Goal: Use online tool/utility: Utilize a website feature to perform a specific function

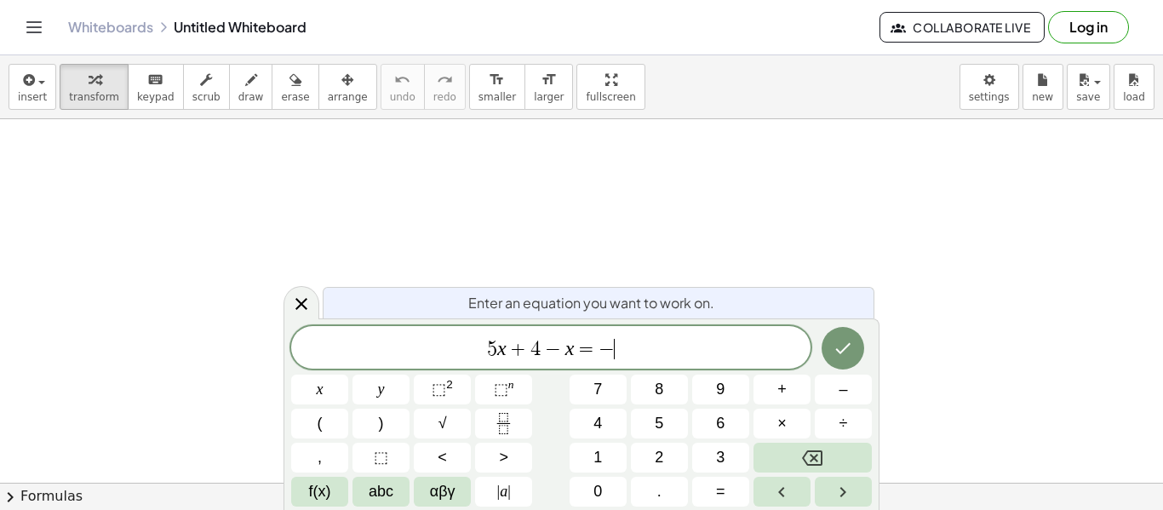
scroll to position [9, 0]
click at [843, 333] on button "Done" at bounding box center [842, 348] width 43 height 43
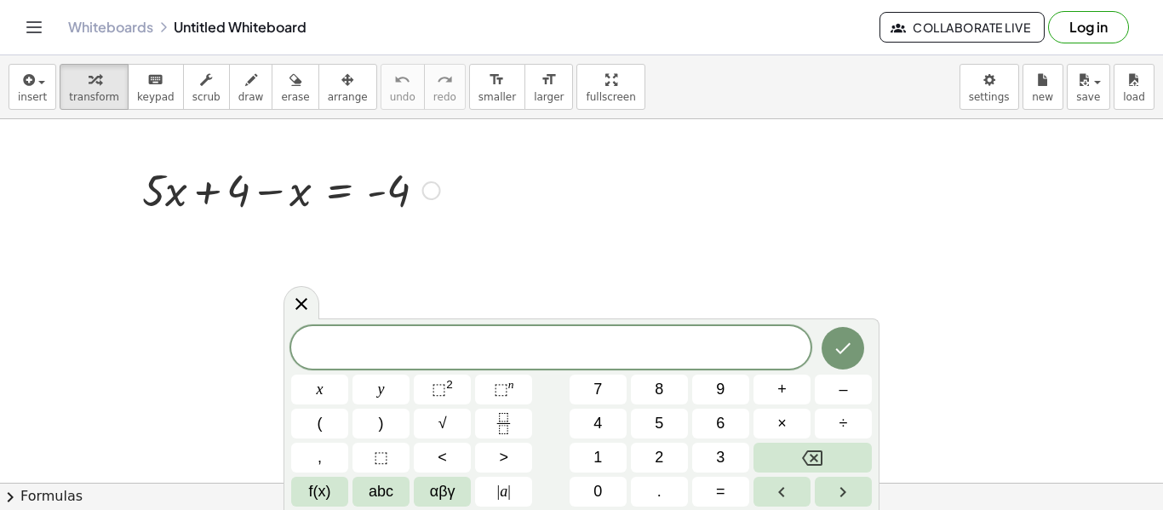
click at [424, 197] on div at bounding box center [431, 190] width 19 height 19
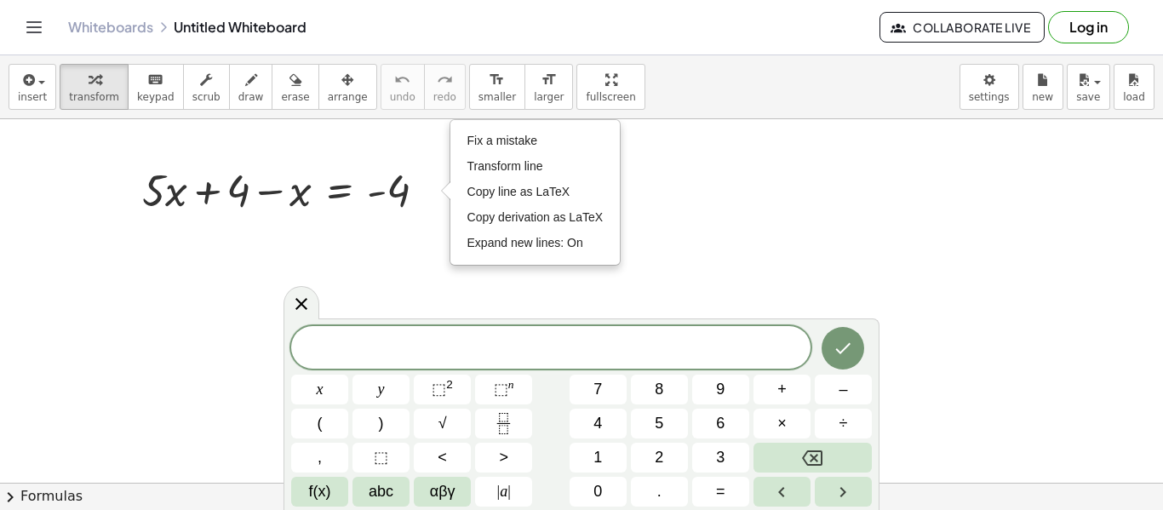
click at [497, 349] on span "​" at bounding box center [550, 349] width 519 height 24
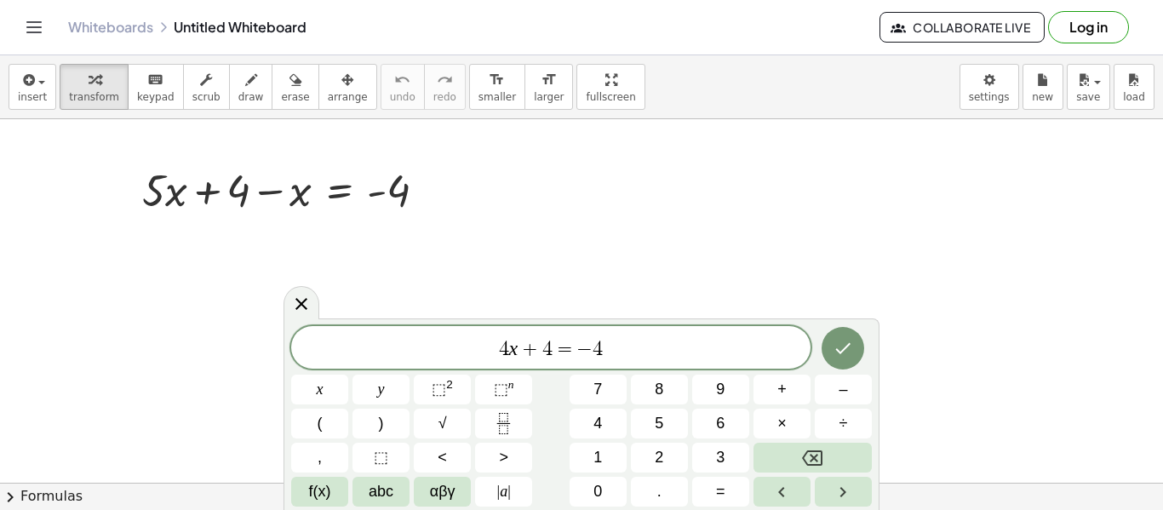
scroll to position [17, 0]
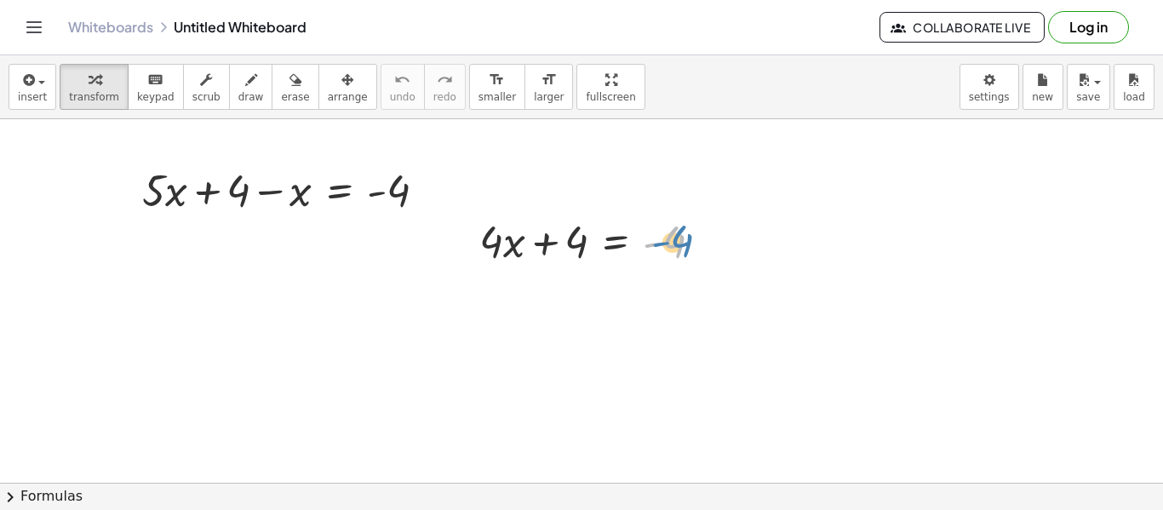
click at [672, 233] on div at bounding box center [598, 240] width 254 height 58
drag, startPoint x: 618, startPoint y: 285, endPoint x: 599, endPoint y: 295, distance: 20.9
click at [705, 245] on div at bounding box center [707, 241] width 19 height 19
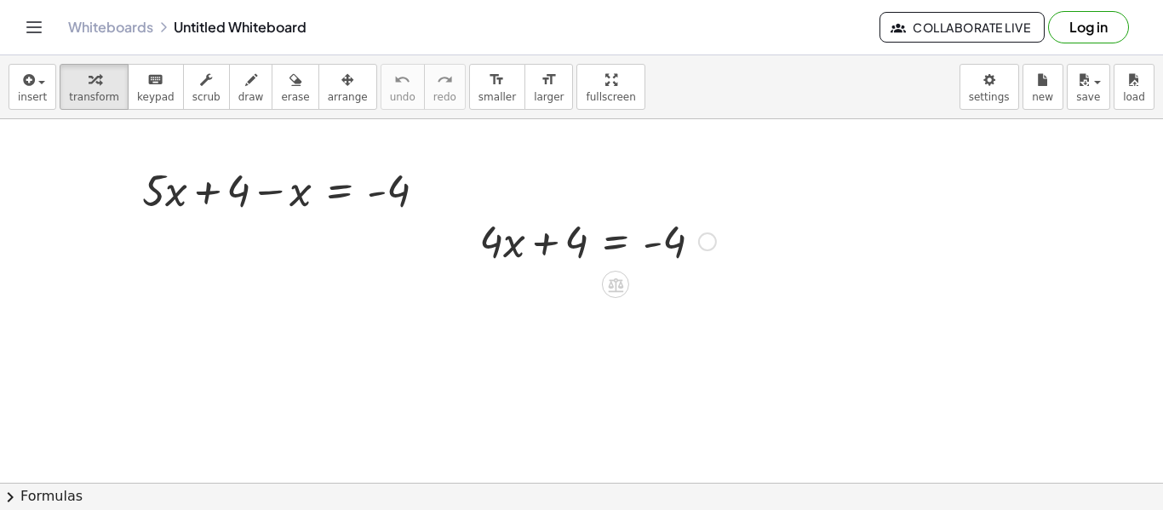
click at [683, 243] on div at bounding box center [598, 240] width 254 height 58
click at [978, 184] on div at bounding box center [581, 482] width 1163 height 727
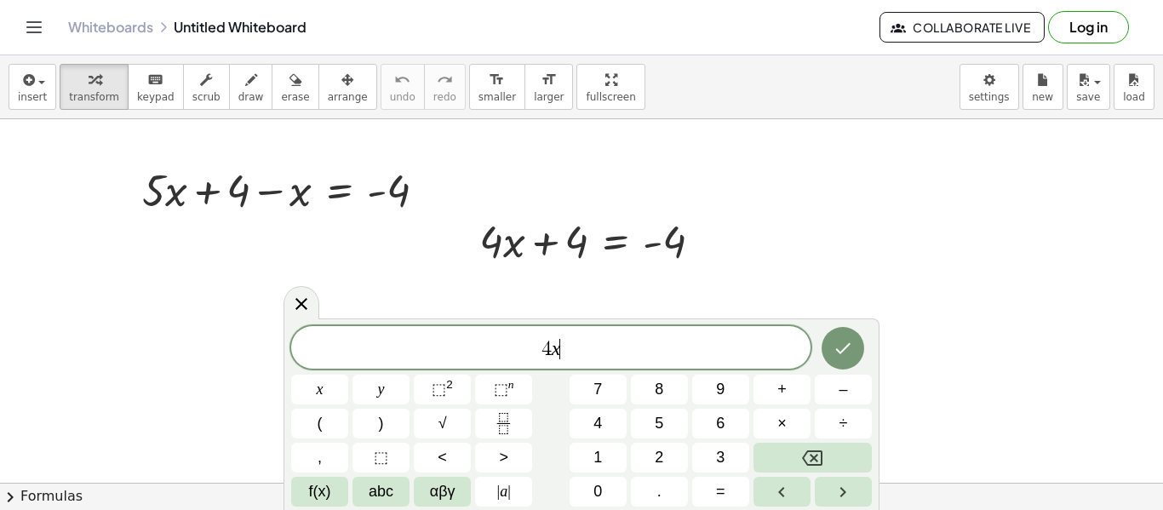
scroll to position [19, 0]
click at [712, 245] on div "Fix a mistake Transform line Copy line as LaTeX Copy derivation as LaTeX Expand…" at bounding box center [707, 241] width 19 height 19
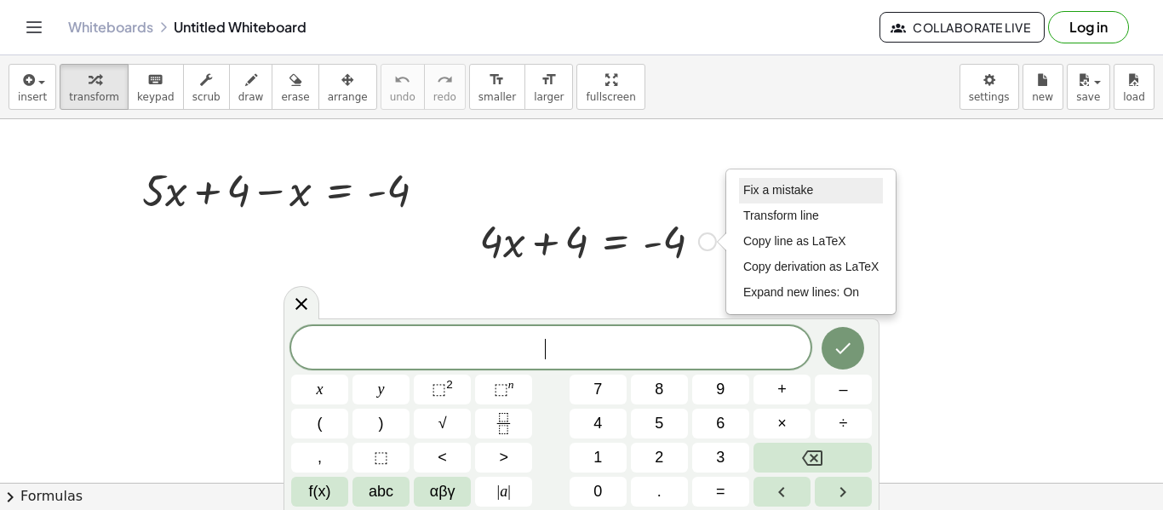
click at [791, 189] on span "Fix a mistake" at bounding box center [778, 190] width 70 height 14
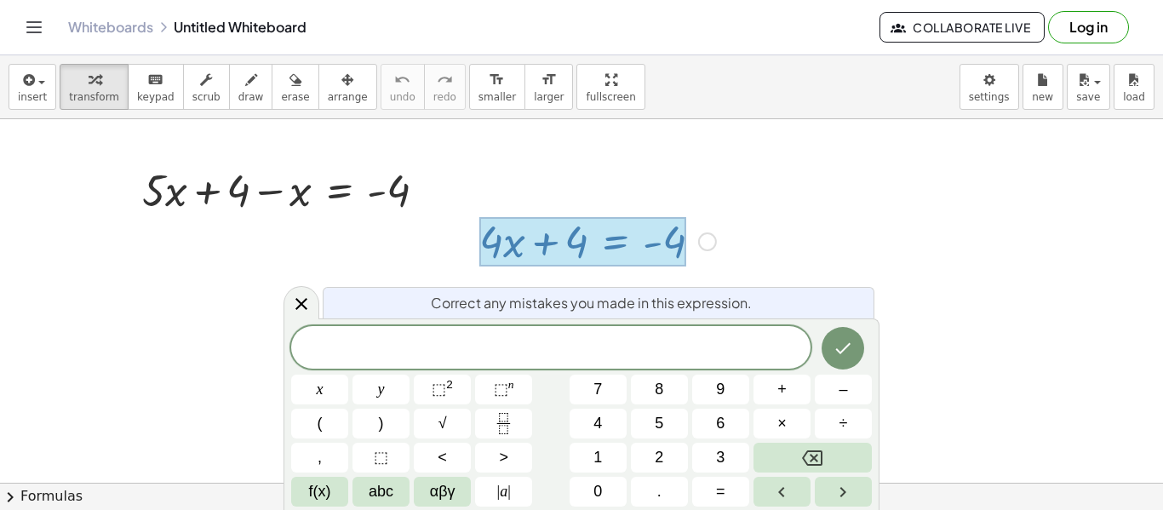
click at [672, 224] on div at bounding box center [582, 241] width 207 height 49
click at [709, 243] on div "Fix a mistake Transform line Copy line as LaTeX Copy derivation as LaTeX Expand…" at bounding box center [707, 241] width 19 height 19
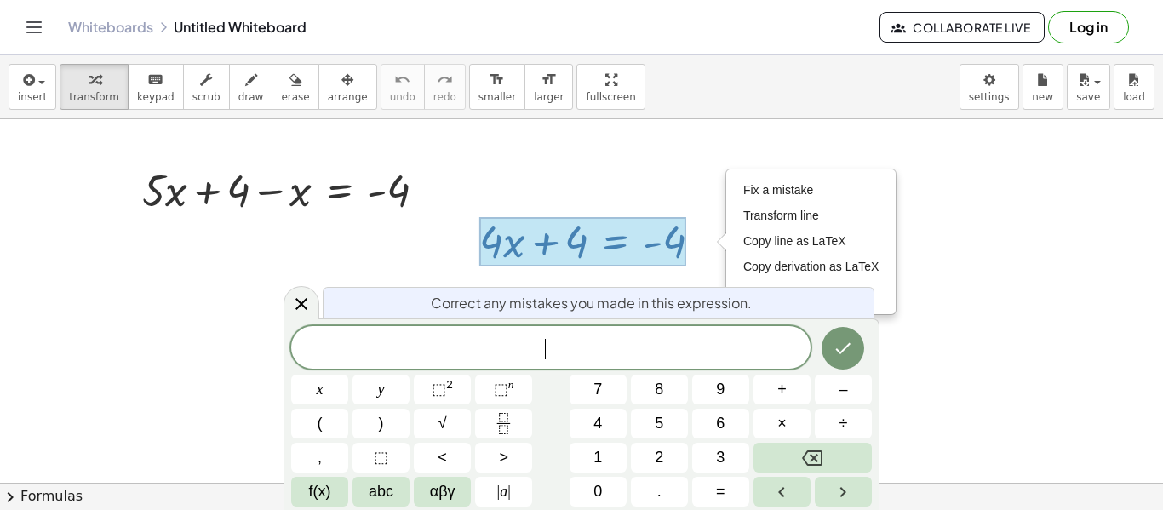
click at [961, 297] on div at bounding box center [581, 482] width 1163 height 727
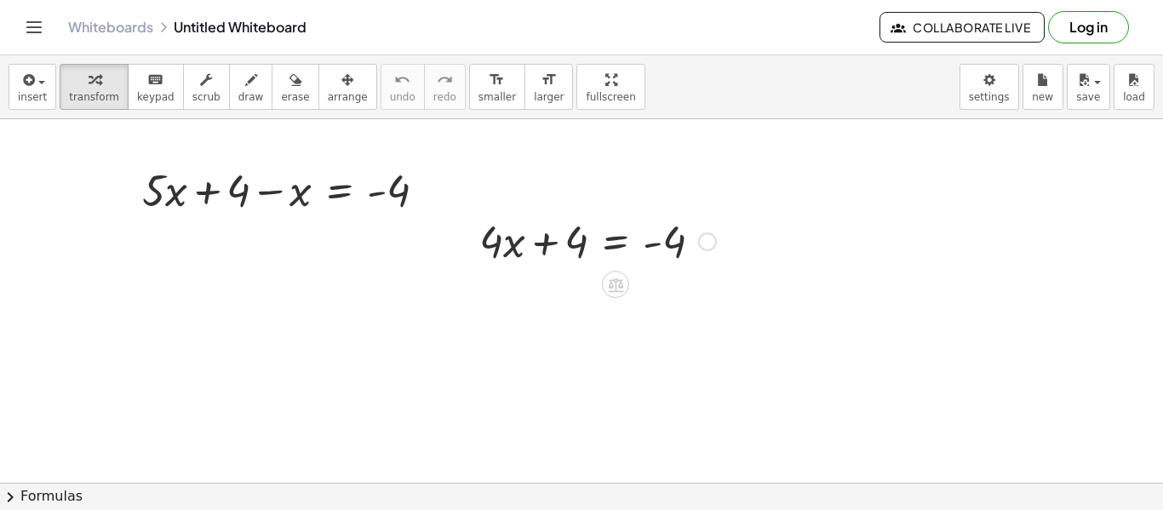
click at [704, 245] on div "Fix a mistake Transform line Copy line as LaTeX Copy derivation as LaTeX Expand…" at bounding box center [707, 241] width 19 height 19
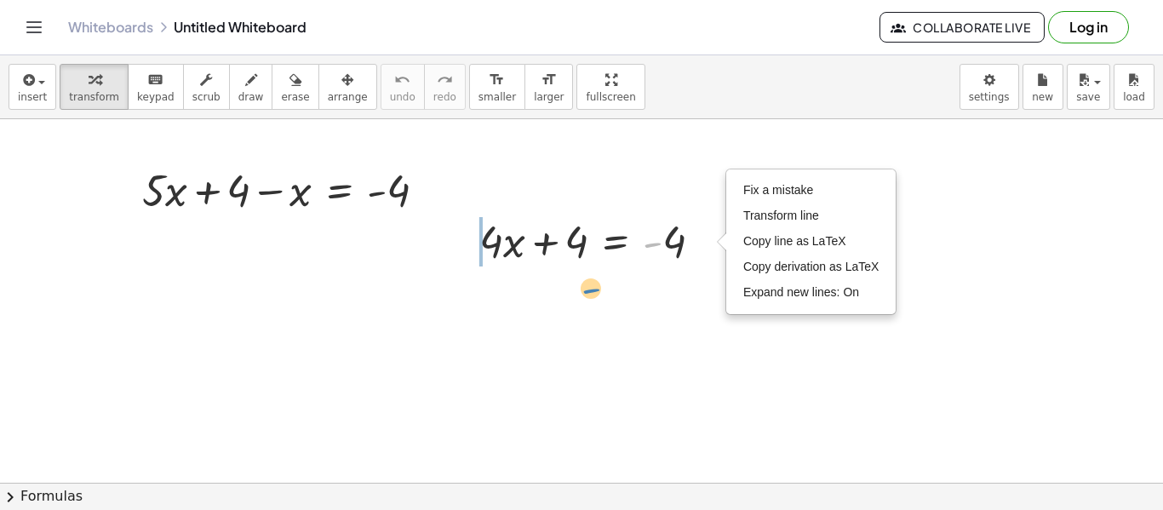
drag, startPoint x: 652, startPoint y: 235, endPoint x: 591, endPoint y: 282, distance: 77.1
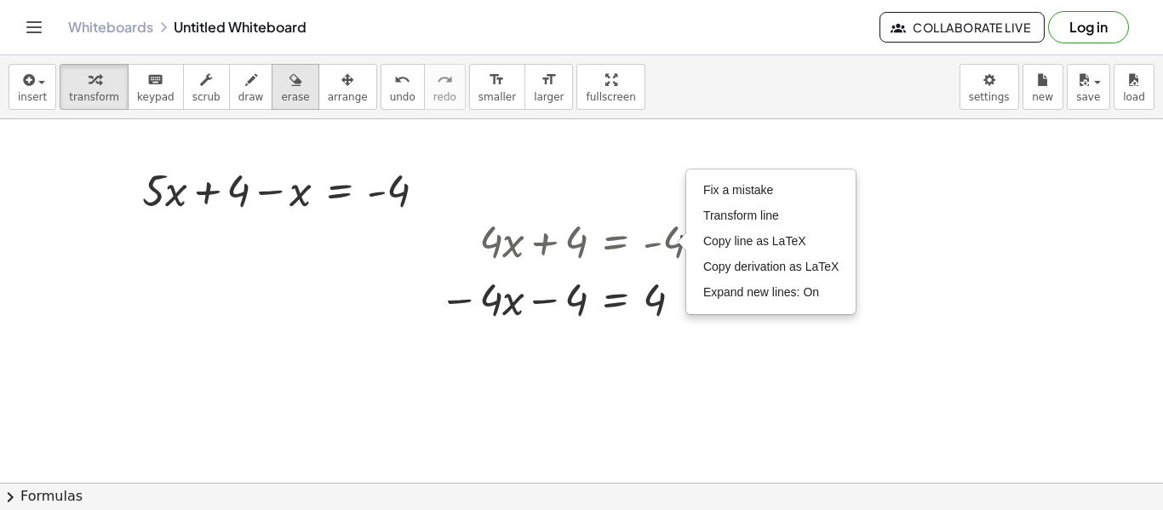
click at [289, 78] on icon "button" at bounding box center [295, 80] width 12 height 20
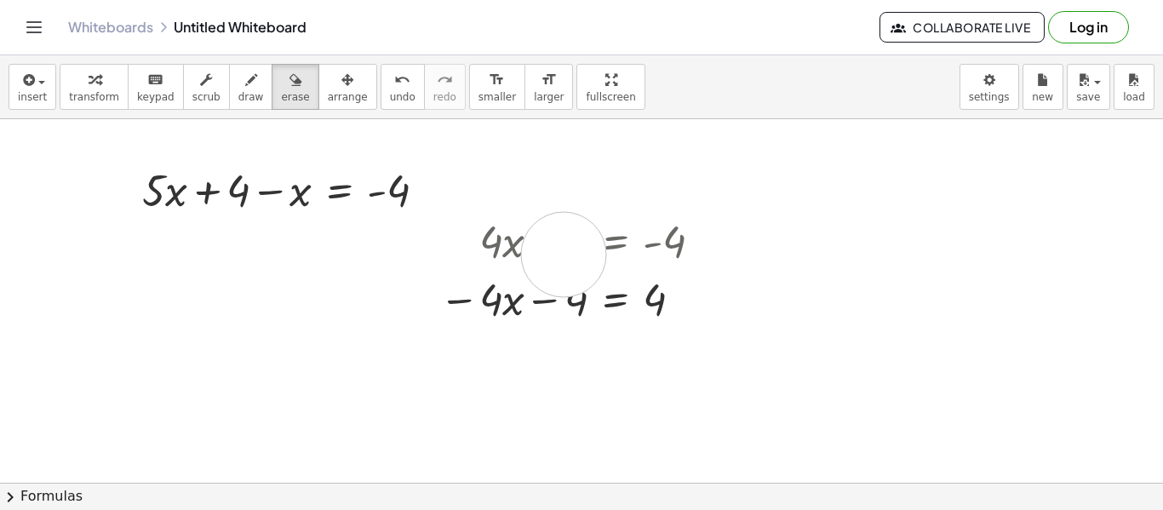
click at [564, 255] on div at bounding box center [581, 482] width 1163 height 727
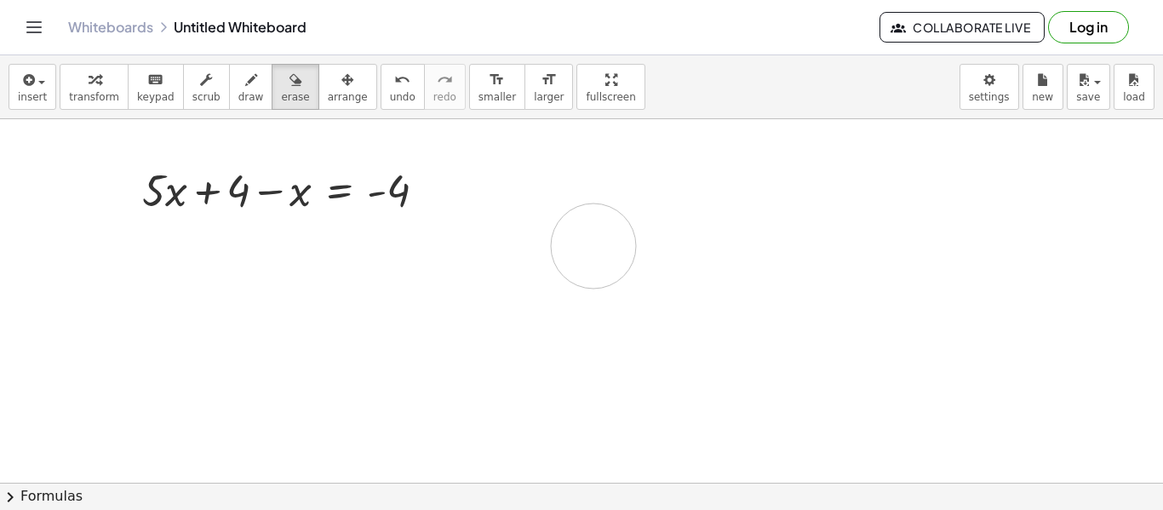
drag, startPoint x: 561, startPoint y: 250, endPoint x: 592, endPoint y: 246, distance: 31.8
click at [592, 246] on div at bounding box center [581, 482] width 1163 height 727
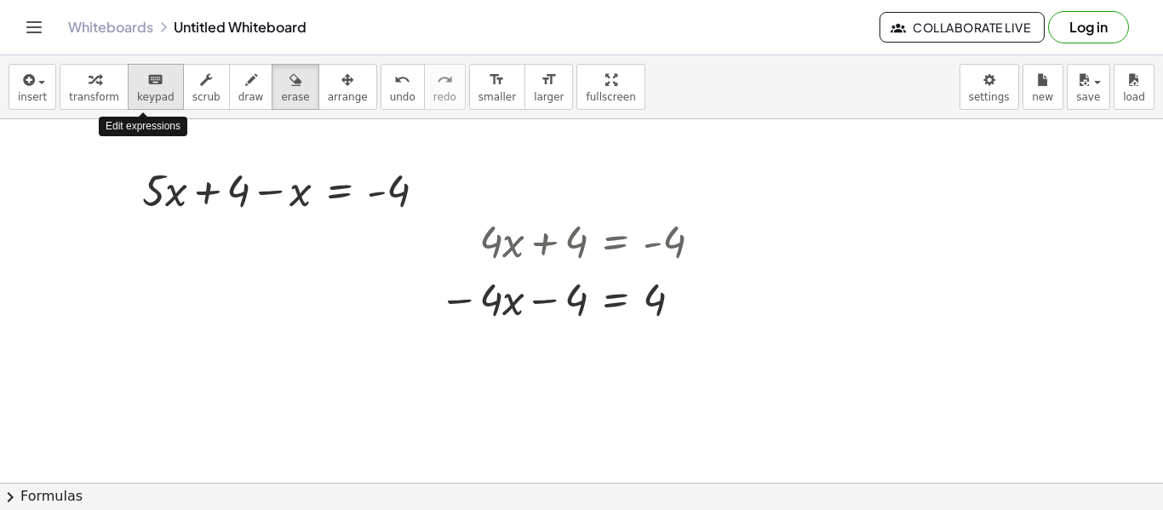
click at [150, 87] on icon "keyboard" at bounding box center [155, 80] width 16 height 20
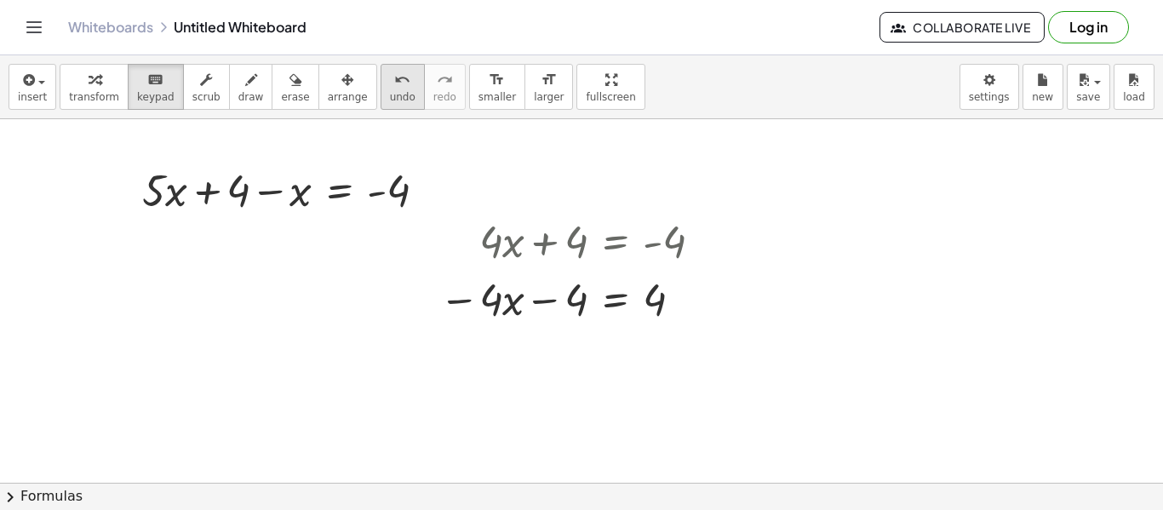
click at [390, 88] on div "undo" at bounding box center [403, 79] width 26 height 20
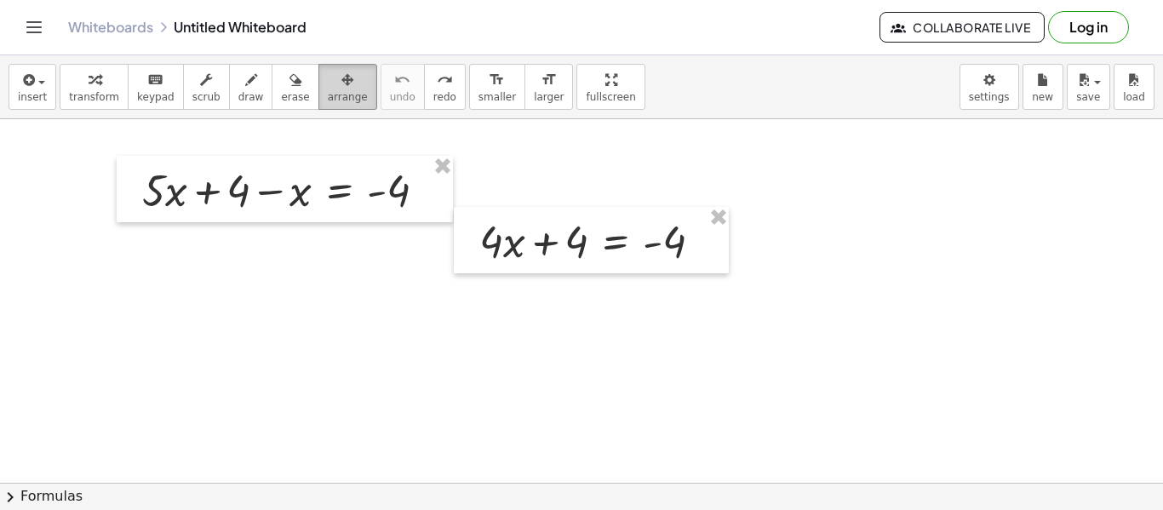
click at [349, 94] on button "arrange" at bounding box center [347, 87] width 59 height 46
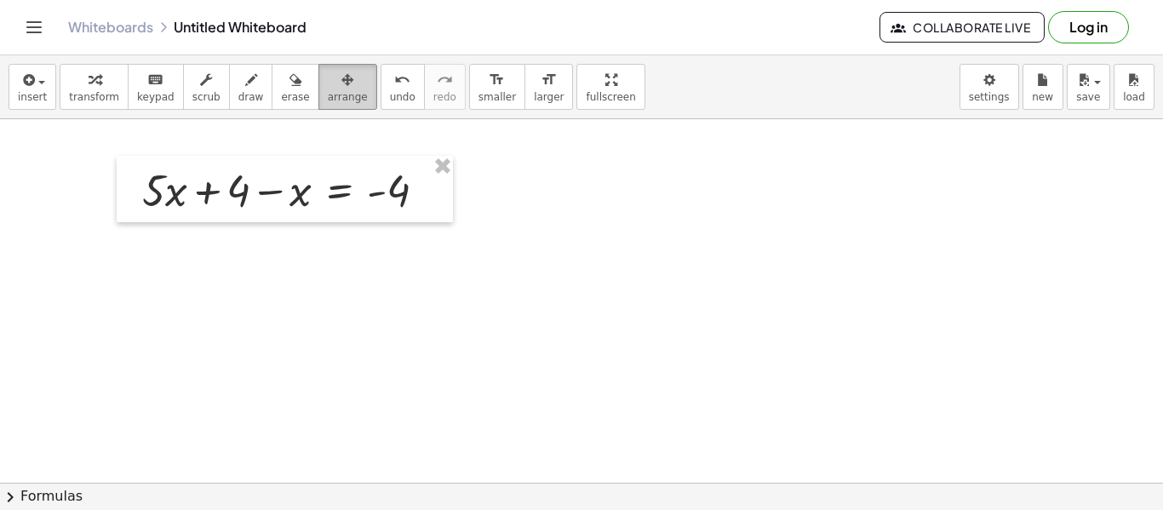
click at [334, 93] on span "arrange" at bounding box center [348, 97] width 40 height 12
click at [91, 69] on div "button" at bounding box center [94, 79] width 50 height 20
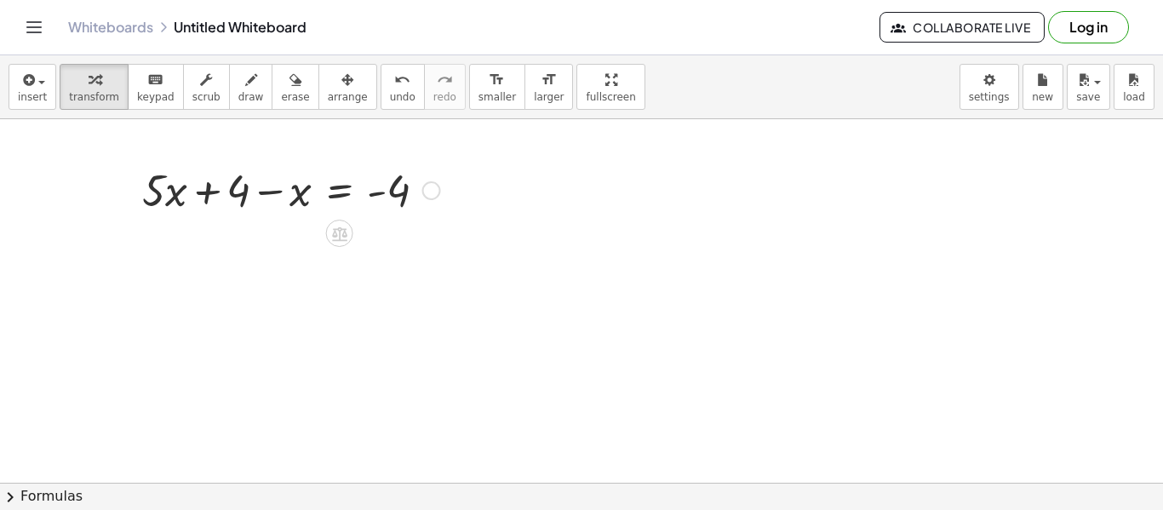
click at [422, 190] on div "Fix a mistake Transform line Copy line as LaTeX Copy derivation as LaTeX Expand…" at bounding box center [431, 190] width 19 height 19
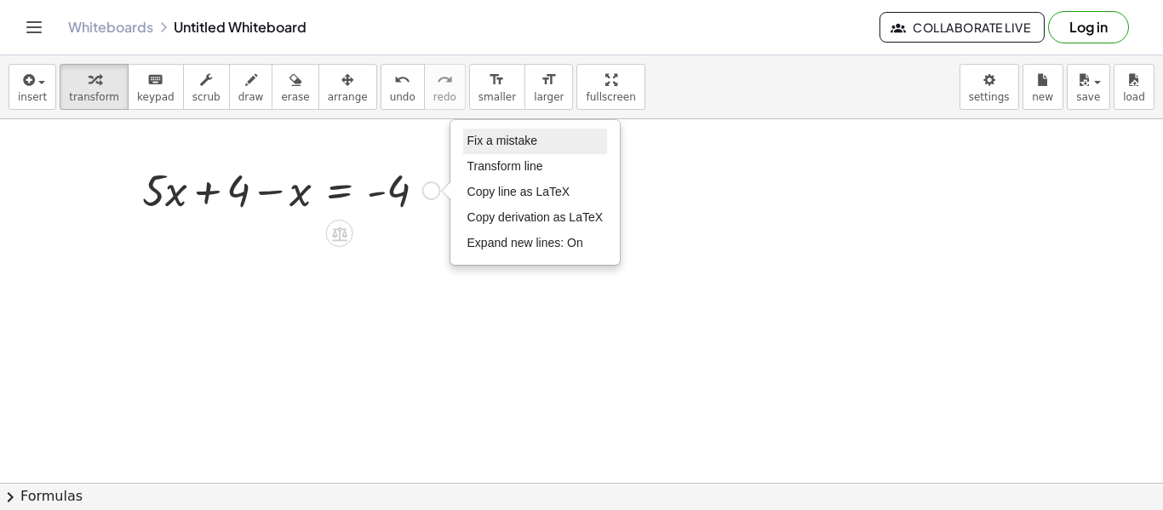
click at [546, 147] on li "Fix a mistake" at bounding box center [535, 142] width 145 height 26
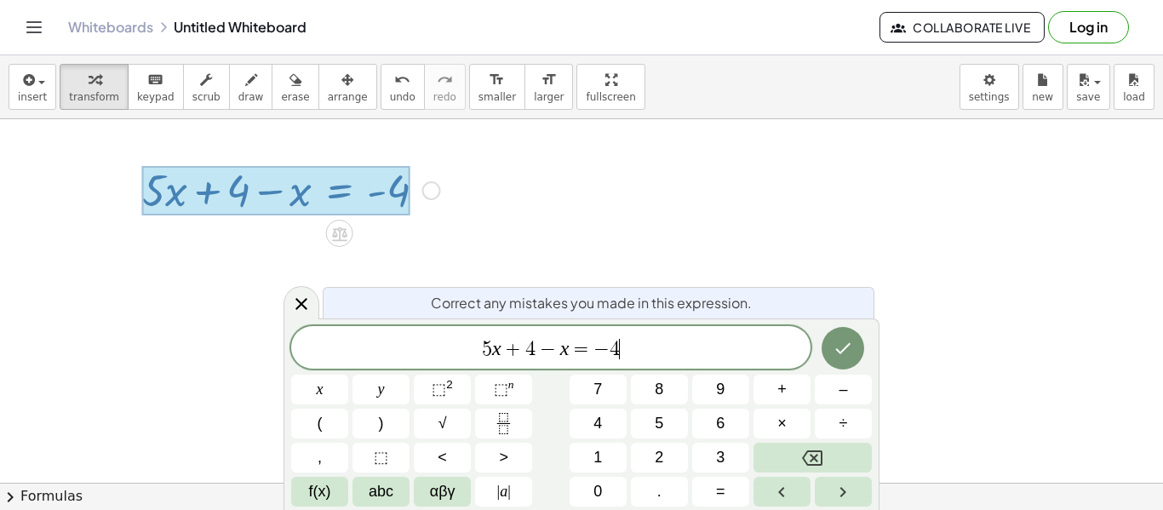
scroll to position [20, 0]
drag, startPoint x: 482, startPoint y: 349, endPoint x: 699, endPoint y: 336, distance: 217.4
click at [541, 74] on div "insert select one: Math Expression Function Text Youtube Video Graphing Geometr…" at bounding box center [581, 87] width 1163 height 64
click at [603, 350] on span "​" at bounding box center [550, 349] width 519 height 24
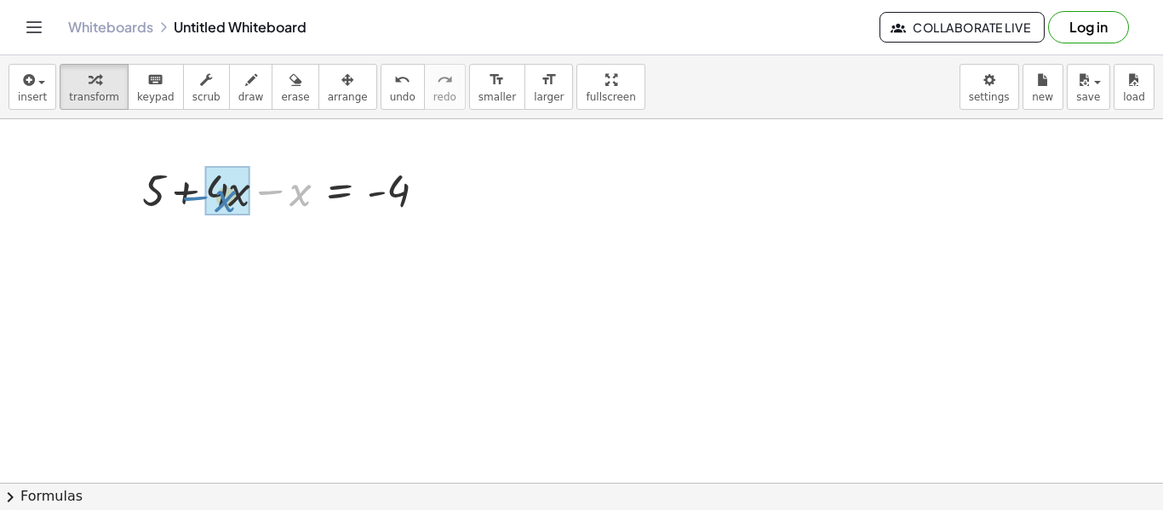
drag, startPoint x: 295, startPoint y: 194, endPoint x: 224, endPoint y: 199, distance: 71.7
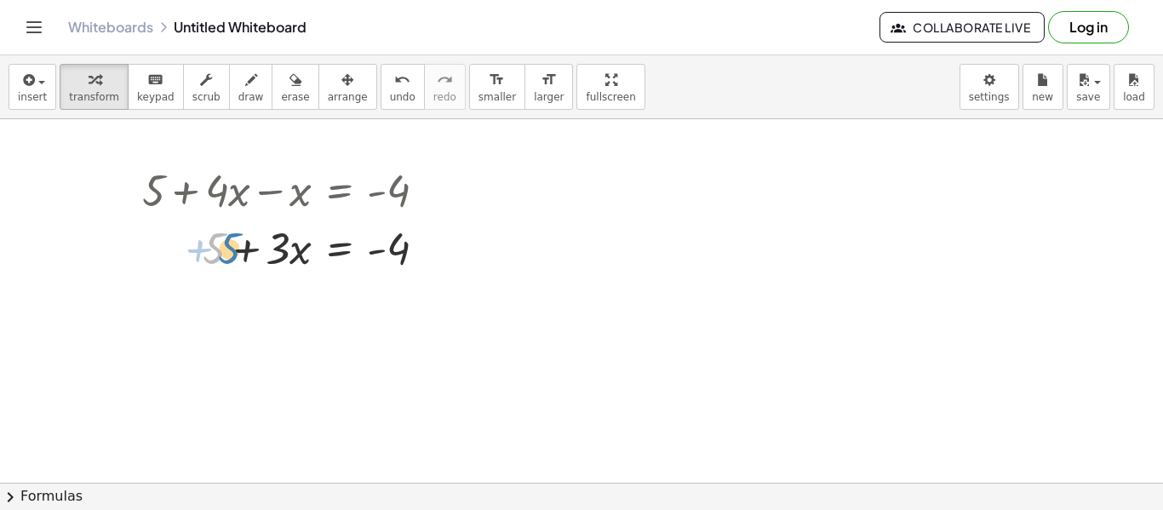
drag, startPoint x: 220, startPoint y: 250, endPoint x: 237, endPoint y: 250, distance: 16.2
click at [237, 250] on div at bounding box center [291, 247] width 315 height 58
drag, startPoint x: 209, startPoint y: 258, endPoint x: 215, endPoint y: 266, distance: 9.9
click at [215, 266] on div at bounding box center [291, 247] width 315 height 58
click at [212, 260] on div at bounding box center [291, 247] width 315 height 58
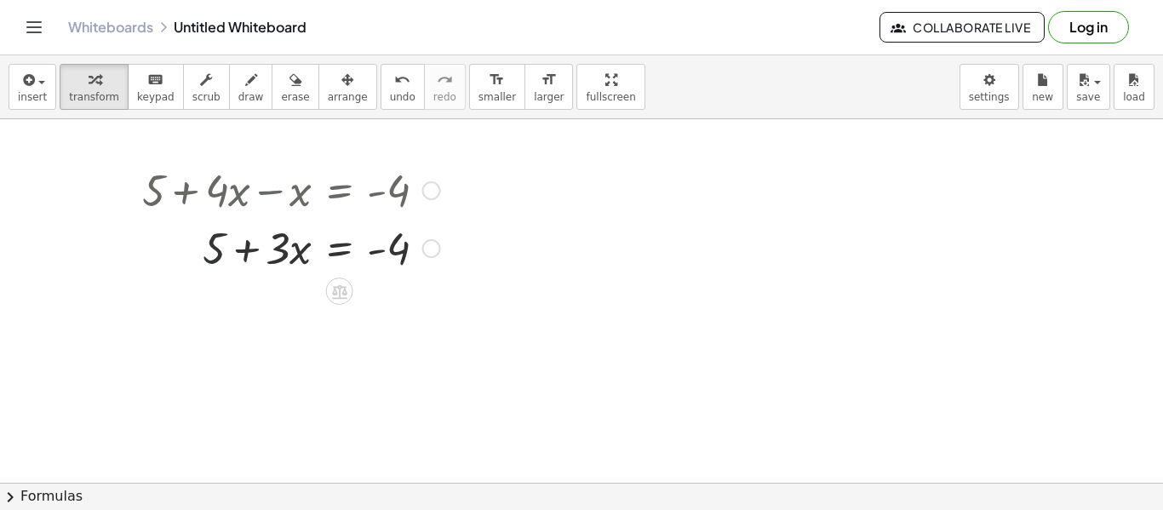
click at [212, 260] on div at bounding box center [291, 247] width 315 height 58
drag, startPoint x: 214, startPoint y: 260, endPoint x: 415, endPoint y: 292, distance: 203.3
click at [415, 292] on div "+ 5 + · 4 · x − x = - 4 + 5 + 5 + · x = - 4 · 3 Fix a mistake Transform line Co…" at bounding box center [581, 482] width 1163 height 727
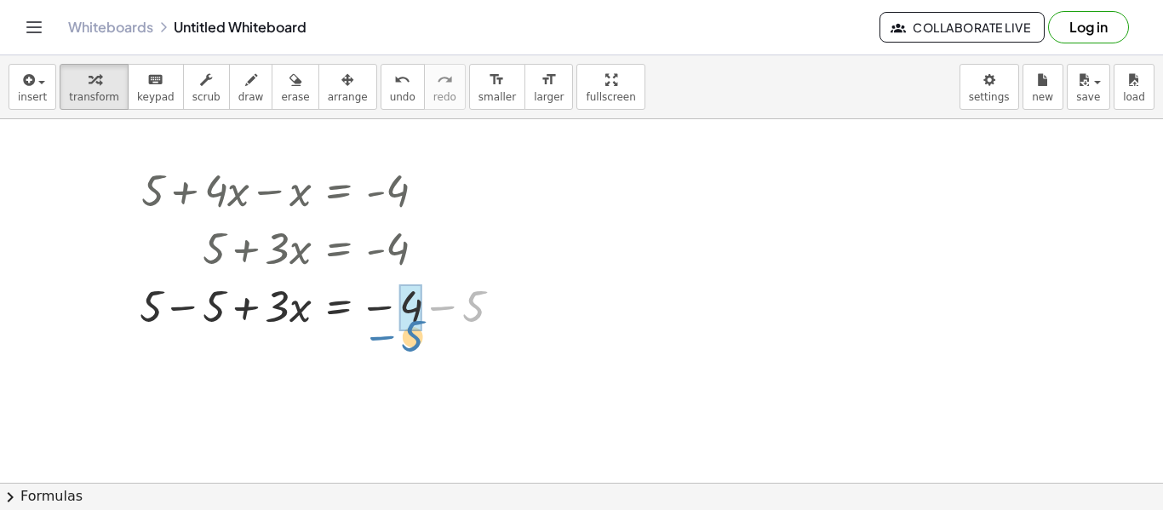
drag, startPoint x: 470, startPoint y: 312, endPoint x: 401, endPoint y: 341, distance: 75.1
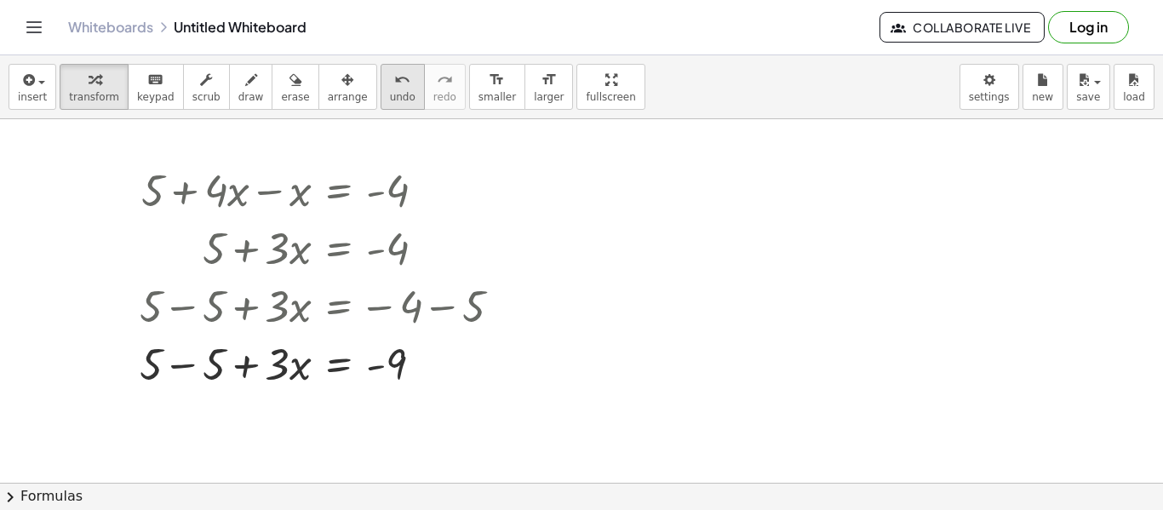
click at [381, 103] on button "undo undo" at bounding box center [403, 87] width 44 height 46
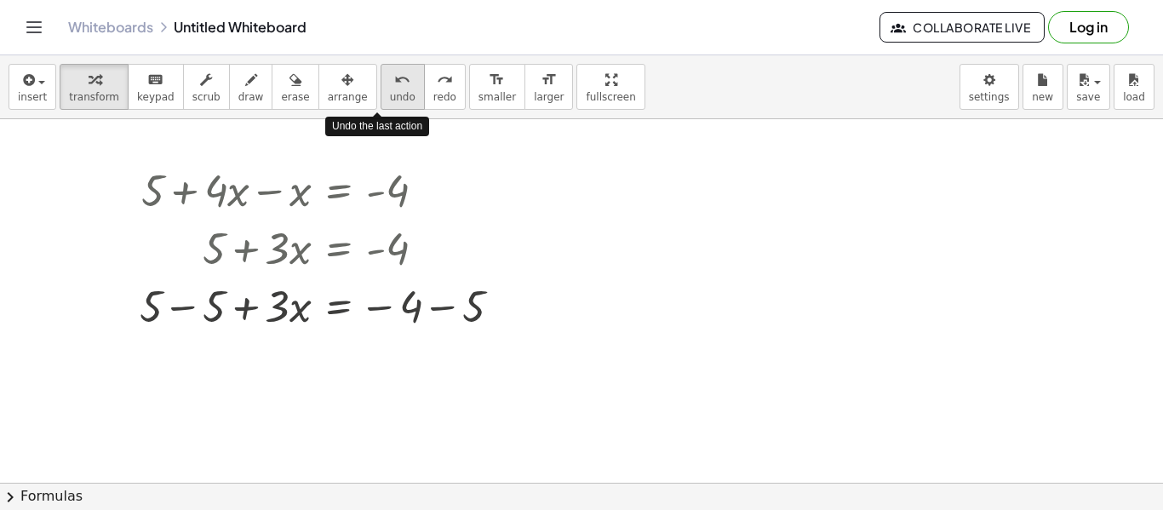
click at [381, 103] on button "undo undo" at bounding box center [403, 87] width 44 height 46
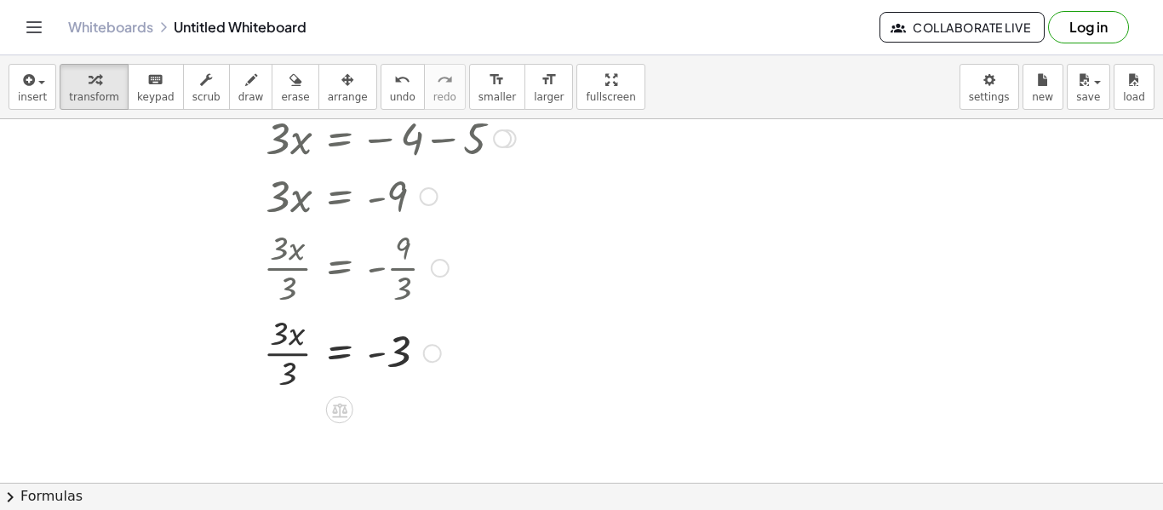
scroll to position [105, 0]
